Goal: Use online tool/utility: Use online tool/utility

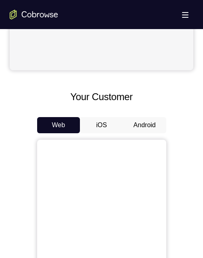
scroll to position [364, 0]
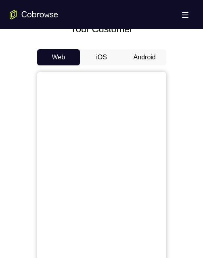
click at [149, 55] on button "Android" at bounding box center [144, 57] width 43 height 16
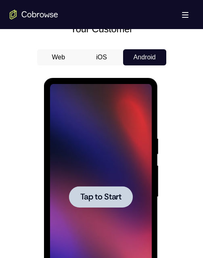
scroll to position [0, 0]
click at [117, 196] on span "Tap to Start" at bounding box center [100, 197] width 41 height 8
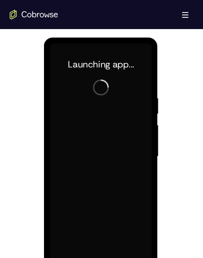
scroll to position [445, 0]
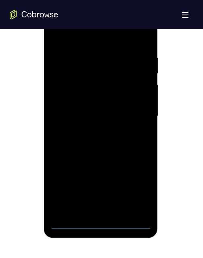
click at [105, 222] on div at bounding box center [101, 116] width 102 height 226
click at [103, 222] on div at bounding box center [101, 116] width 102 height 226
click at [104, 221] on div at bounding box center [101, 116] width 102 height 226
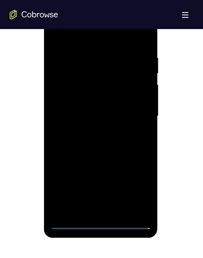
click at [104, 222] on div at bounding box center [101, 116] width 102 height 226
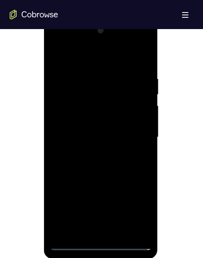
scroll to position [404, 0]
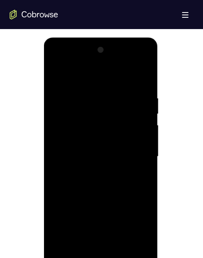
click at [138, 225] on div at bounding box center [101, 157] width 102 height 226
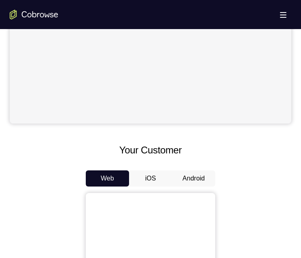
scroll to position [243, 0]
click at [189, 177] on button "Android" at bounding box center [193, 179] width 43 height 16
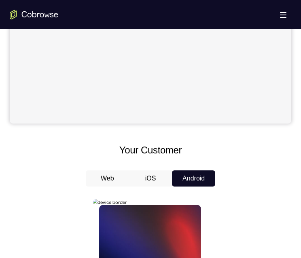
scroll to position [0, 0]
click at [151, 144] on h2 "Your Customer" at bounding box center [150, 150] width 281 height 15
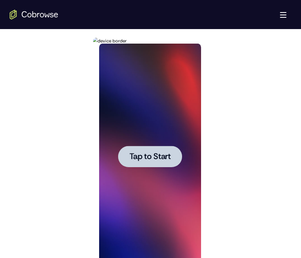
click at [153, 173] on div at bounding box center [150, 157] width 102 height 226
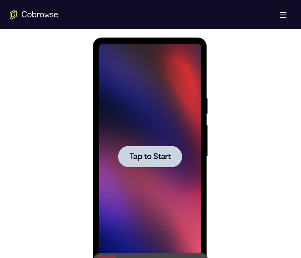
scroll to position [0, 0]
click at [138, 157] on span "Tap to Start" at bounding box center [149, 157] width 41 height 8
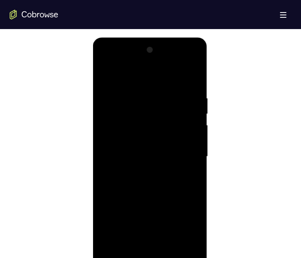
scroll to position [485, 0]
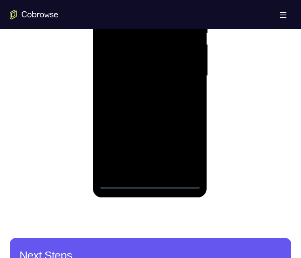
click at [154, 182] on div at bounding box center [150, 76] width 102 height 226
click at [152, 178] on div at bounding box center [150, 76] width 102 height 226
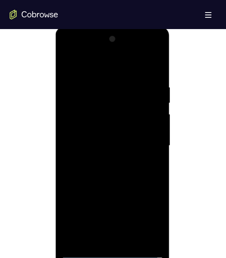
scroll to position [421, 0]
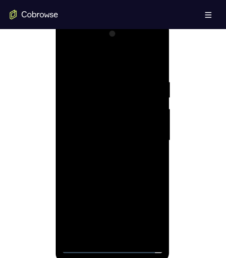
drag, startPoint x: 148, startPoint y: 209, endPoint x: 146, endPoint y: 204, distance: 5.6
click at [148, 209] on div at bounding box center [112, 141] width 102 height 226
drag, startPoint x: 147, startPoint y: 211, endPoint x: 162, endPoint y: 160, distance: 52.6
click at [147, 211] on div at bounding box center [112, 141] width 102 height 226
click at [106, 59] on div at bounding box center [112, 141] width 102 height 226
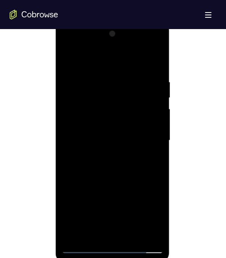
click at [146, 138] on div at bounding box center [112, 141] width 102 height 226
click at [148, 132] on div at bounding box center [112, 141] width 102 height 226
click at [104, 154] on div at bounding box center [112, 141] width 102 height 226
click at [144, 135] on div at bounding box center [112, 141] width 102 height 226
click at [121, 131] on div at bounding box center [112, 141] width 102 height 226
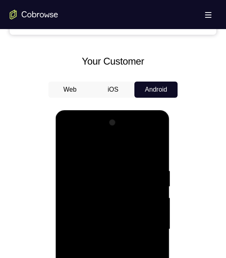
scroll to position [404, 0]
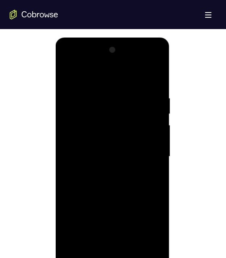
click at [111, 118] on div at bounding box center [112, 157] width 102 height 226
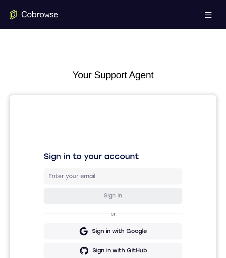
scroll to position [390, 0]
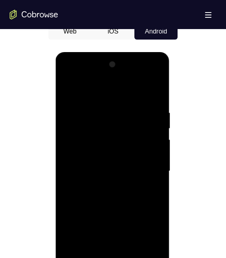
click at [114, 169] on div at bounding box center [112, 171] width 102 height 226
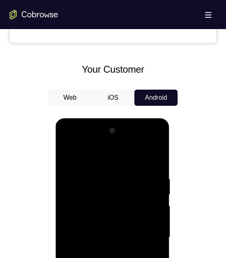
scroll to position [330, 0]
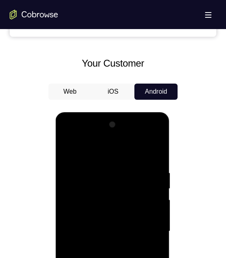
click at [149, 257] on div at bounding box center [112, 231] width 102 height 226
click at [151, 256] on div at bounding box center [112, 231] width 102 height 226
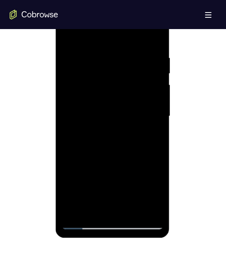
scroll to position [404, 0]
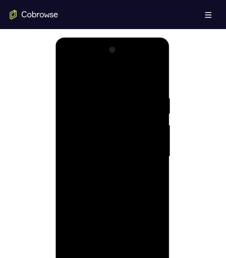
click at [131, 248] on div at bounding box center [112, 157] width 102 height 226
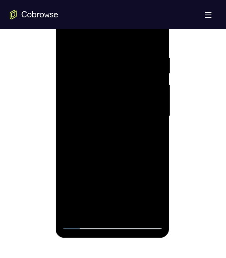
click at [135, 135] on div at bounding box center [112, 116] width 102 height 226
click at [151, 34] on div at bounding box center [112, 116] width 102 height 226
click at [156, 44] on div at bounding box center [112, 116] width 102 height 226
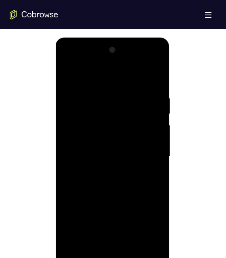
drag, startPoint x: 133, startPoint y: 246, endPoint x: 135, endPoint y: 159, distance: 86.6
click at [133, 243] on div at bounding box center [112, 157] width 102 height 226
click at [134, 249] on div at bounding box center [112, 157] width 102 height 226
click at [133, 245] on div at bounding box center [112, 157] width 102 height 226
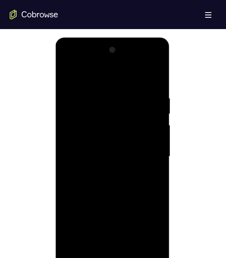
scroll to position [445, 0]
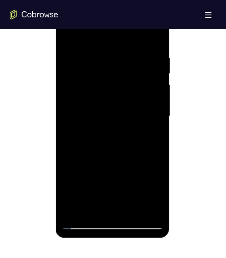
click at [159, 136] on div at bounding box center [112, 116] width 102 height 226
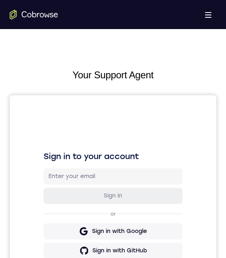
scroll to position [162, 0]
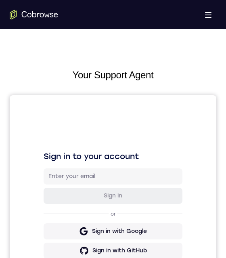
scroll to position [404, 0]
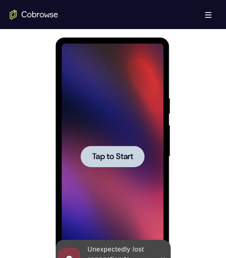
click at [118, 153] on span "Tap to Start" at bounding box center [112, 157] width 41 height 8
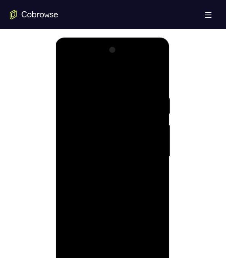
scroll to position [485, 0]
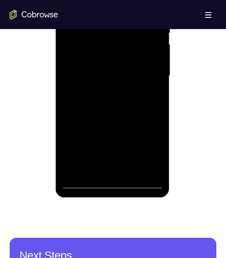
click at [118, 182] on div at bounding box center [112, 76] width 102 height 226
click at [146, 145] on div at bounding box center [112, 76] width 102 height 226
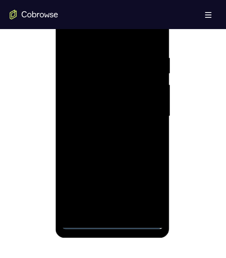
scroll to position [364, 0]
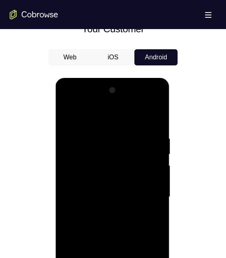
click at [122, 119] on div at bounding box center [112, 197] width 102 height 226
drag, startPoint x: 148, startPoint y: 191, endPoint x: 144, endPoint y: 165, distance: 26.5
click at [148, 190] on div at bounding box center [112, 197] width 102 height 226
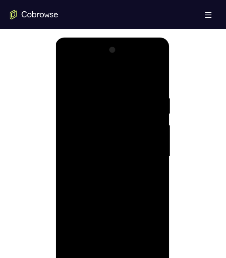
scroll to position [406, 0]
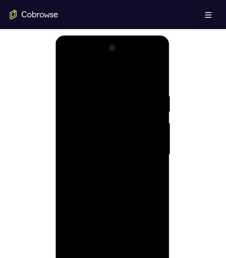
click at [102, 168] on div at bounding box center [112, 155] width 102 height 226
click at [120, 144] on div at bounding box center [112, 155] width 102 height 226
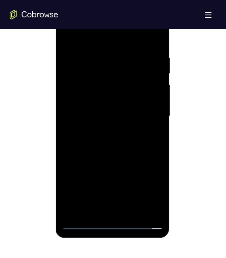
click at [140, 99] on div at bounding box center [112, 116] width 102 height 226
click at [135, 110] on div at bounding box center [112, 116] width 102 height 226
click at [145, 114] on div at bounding box center [112, 116] width 102 height 226
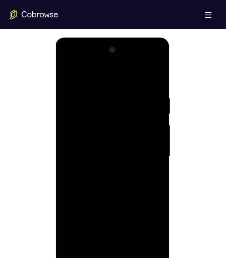
scroll to position [364, 0]
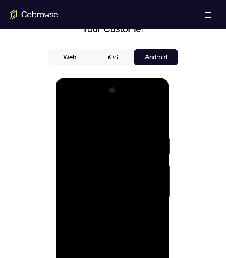
click at [145, 221] on div at bounding box center [112, 197] width 102 height 226
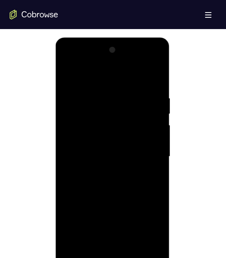
click at [153, 85] on div at bounding box center [112, 157] width 102 height 226
click at [99, 94] on div at bounding box center [112, 157] width 102 height 226
click at [145, 249] on div at bounding box center [112, 157] width 102 height 226
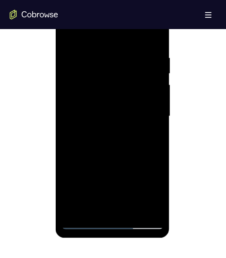
click at [145, 206] on div at bounding box center [112, 116] width 102 height 226
click at [151, 156] on div at bounding box center [112, 116] width 102 height 226
click at [145, 206] on div at bounding box center [112, 116] width 102 height 226
click at [152, 155] on div at bounding box center [112, 116] width 102 height 226
click at [151, 175] on div at bounding box center [112, 116] width 102 height 226
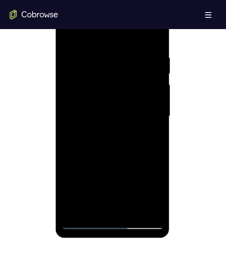
click at [152, 163] on div at bounding box center [112, 116] width 102 height 226
click at [153, 34] on div at bounding box center [112, 116] width 102 height 226
click at [134, 208] on div at bounding box center [112, 116] width 102 height 226
click at [130, 157] on div at bounding box center [112, 116] width 102 height 226
click at [130, 146] on div at bounding box center [112, 116] width 102 height 226
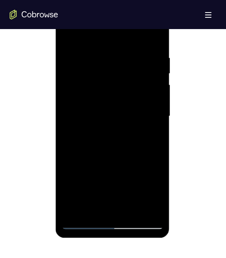
click at [148, 128] on div at bounding box center [112, 116] width 102 height 226
click at [117, 178] on div at bounding box center [112, 116] width 102 height 226
click at [146, 151] on div at bounding box center [112, 116] width 102 height 226
click at [151, 136] on div at bounding box center [112, 116] width 102 height 226
drag, startPoint x: 140, startPoint y: 74, endPoint x: 140, endPoint y: 89, distance: 15.0
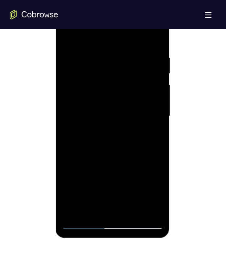
click at [141, 96] on div at bounding box center [112, 116] width 102 height 226
drag, startPoint x: 142, startPoint y: 66, endPoint x: 141, endPoint y: 91, distance: 25.1
click at [141, 91] on div at bounding box center [112, 116] width 102 height 226
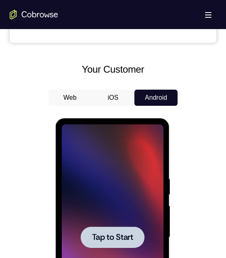
scroll to position [364, 0]
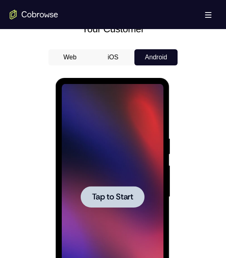
click at [112, 57] on button "iOS" at bounding box center [113, 57] width 43 height 16
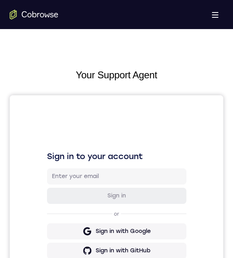
scroll to position [0, 0]
